Goal: Task Accomplishment & Management: Manage account settings

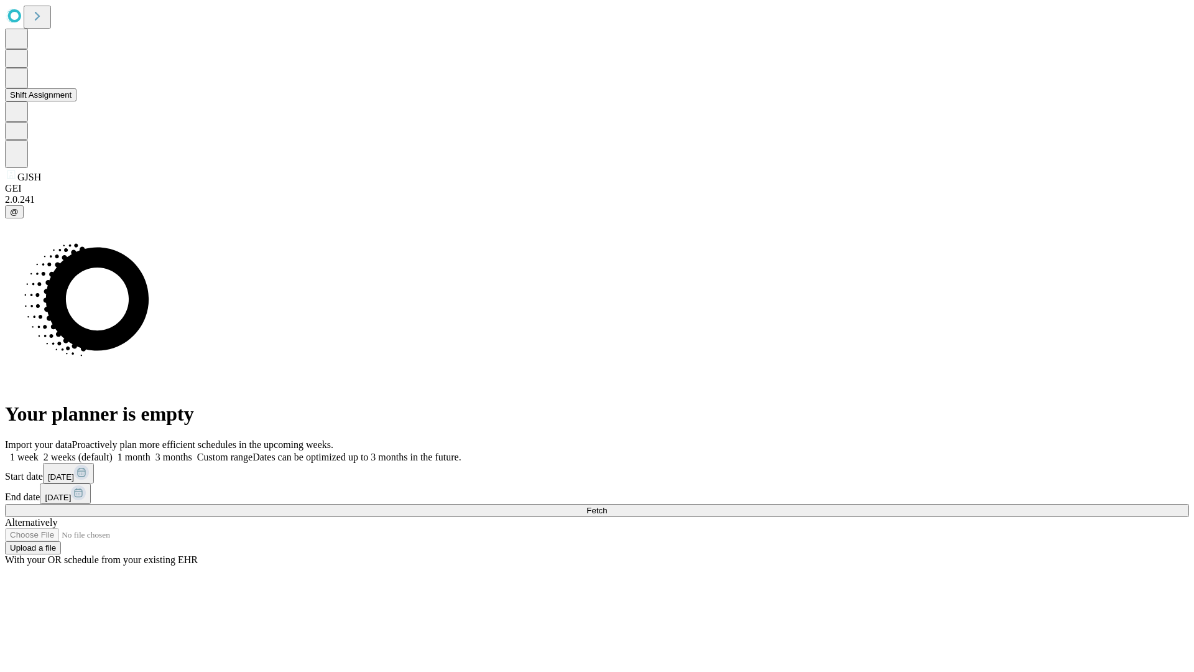
click at [76, 101] on button "Shift Assignment" at bounding box center [41, 94] width 72 height 13
